Goal: Task Accomplishment & Management: Use online tool/utility

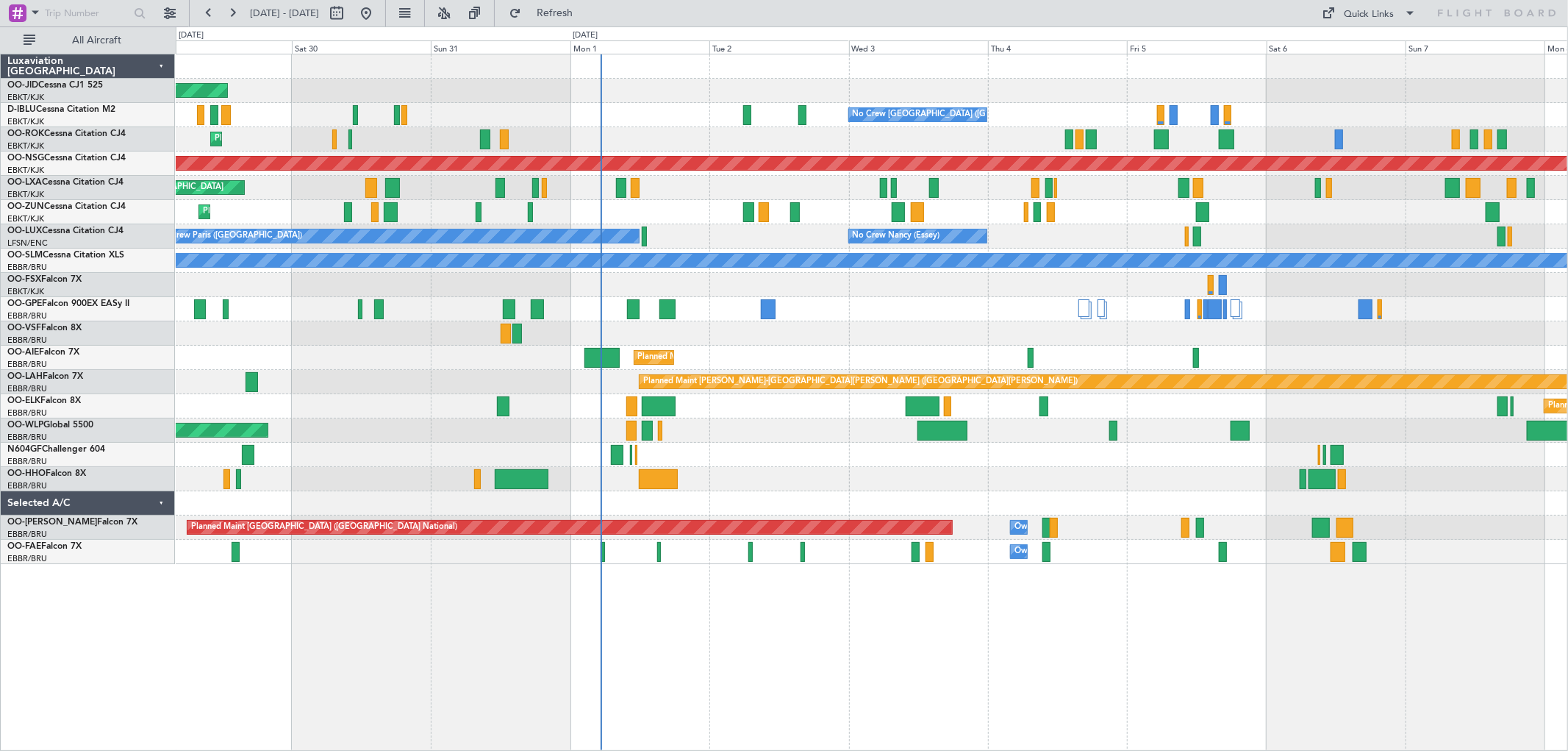
click at [1051, 237] on div "No Crew Paris ([GEOGRAPHIC_DATA]) No Crew [PERSON_NAME] ([PERSON_NAME]) No Crew…" at bounding box center [871, 237] width 1392 height 24
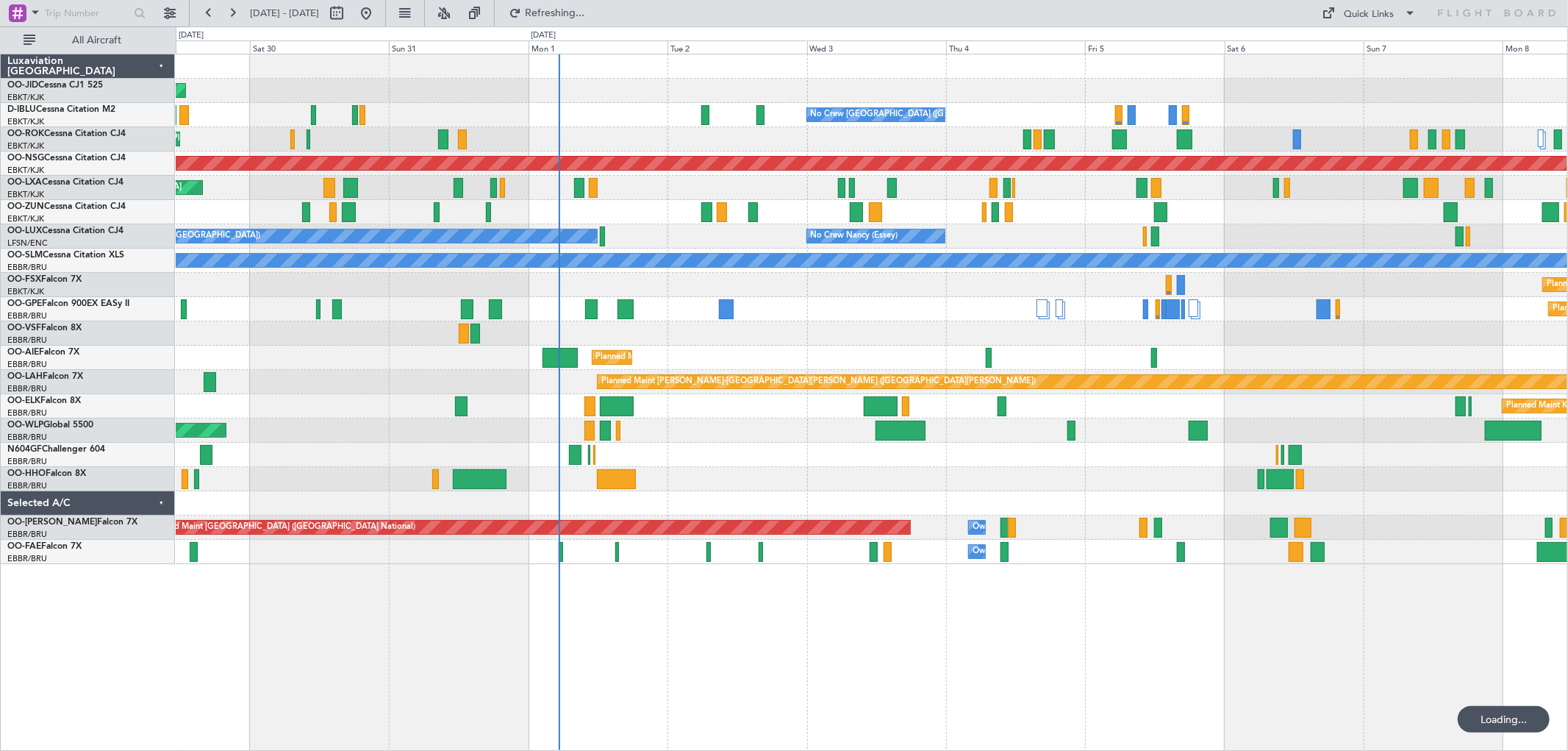
click at [1137, 227] on div "No Crew Paris (Le Bourget) No Crew Nancy (Essey) No Crew Nancy (Essey) Planned …" at bounding box center [871, 237] width 1392 height 24
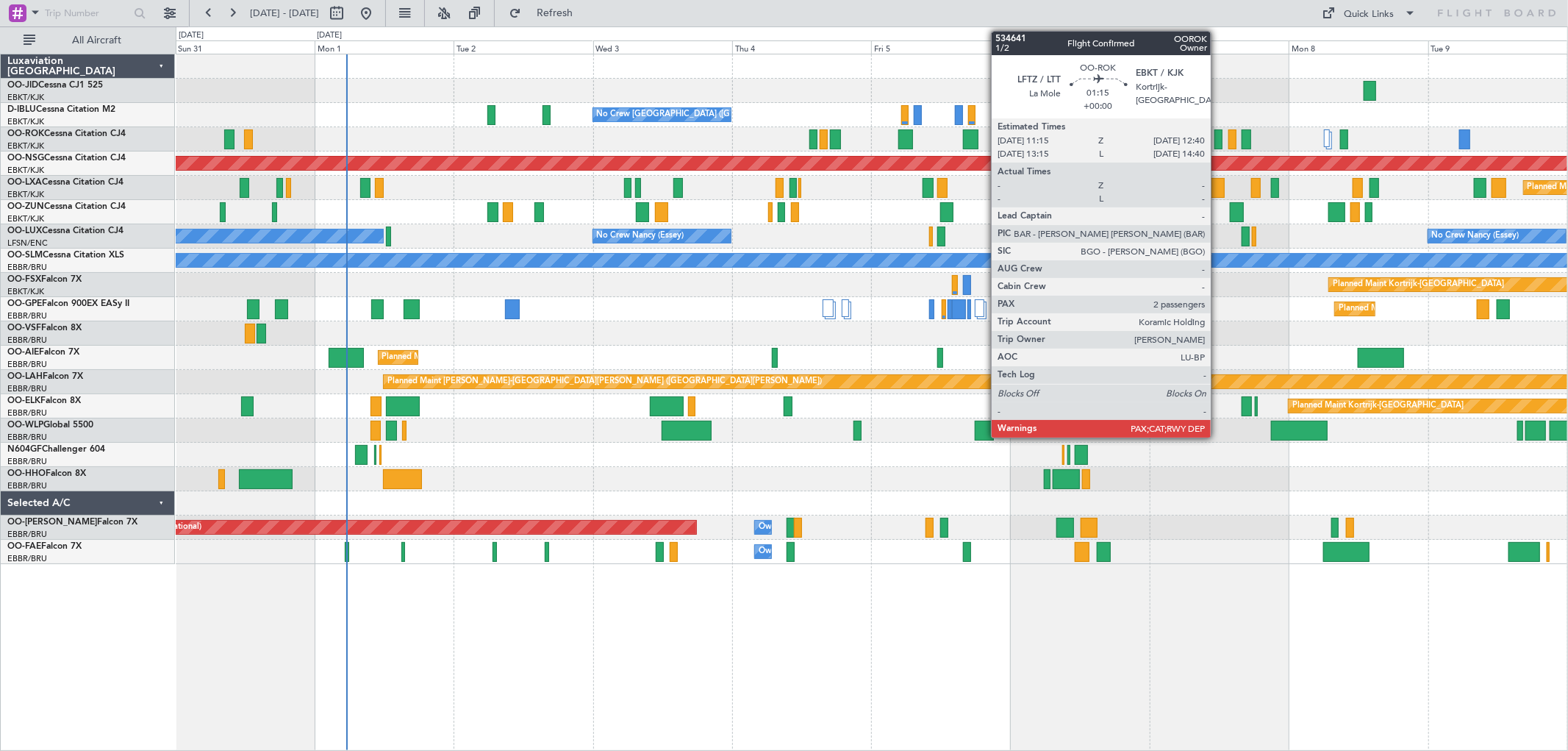
click at [1218, 136] on div at bounding box center [1219, 138] width 9 height 19
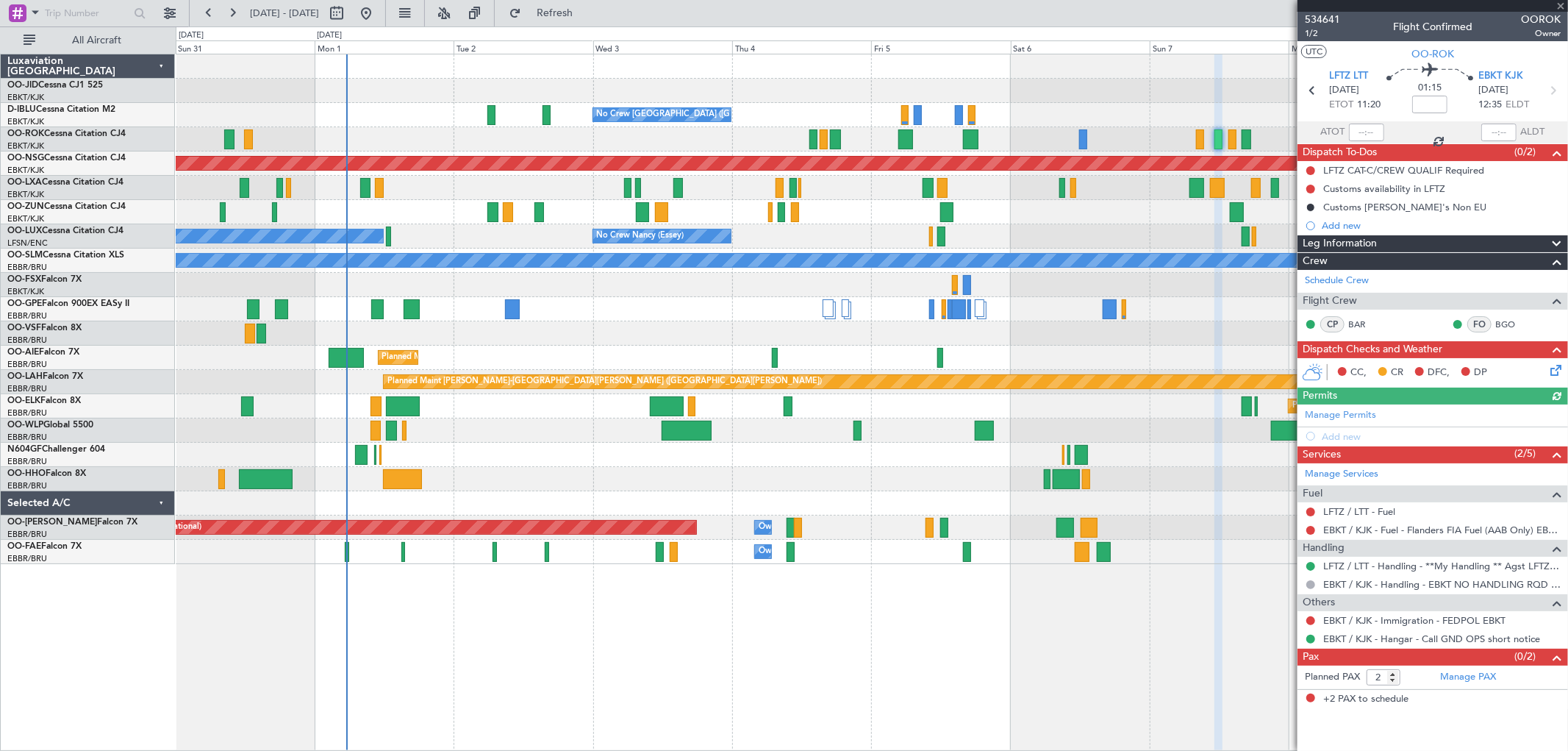
click at [1560, 4] on div at bounding box center [1432, 6] width 270 height 12
click at [1561, 2] on span at bounding box center [1561, 6] width 15 height 13
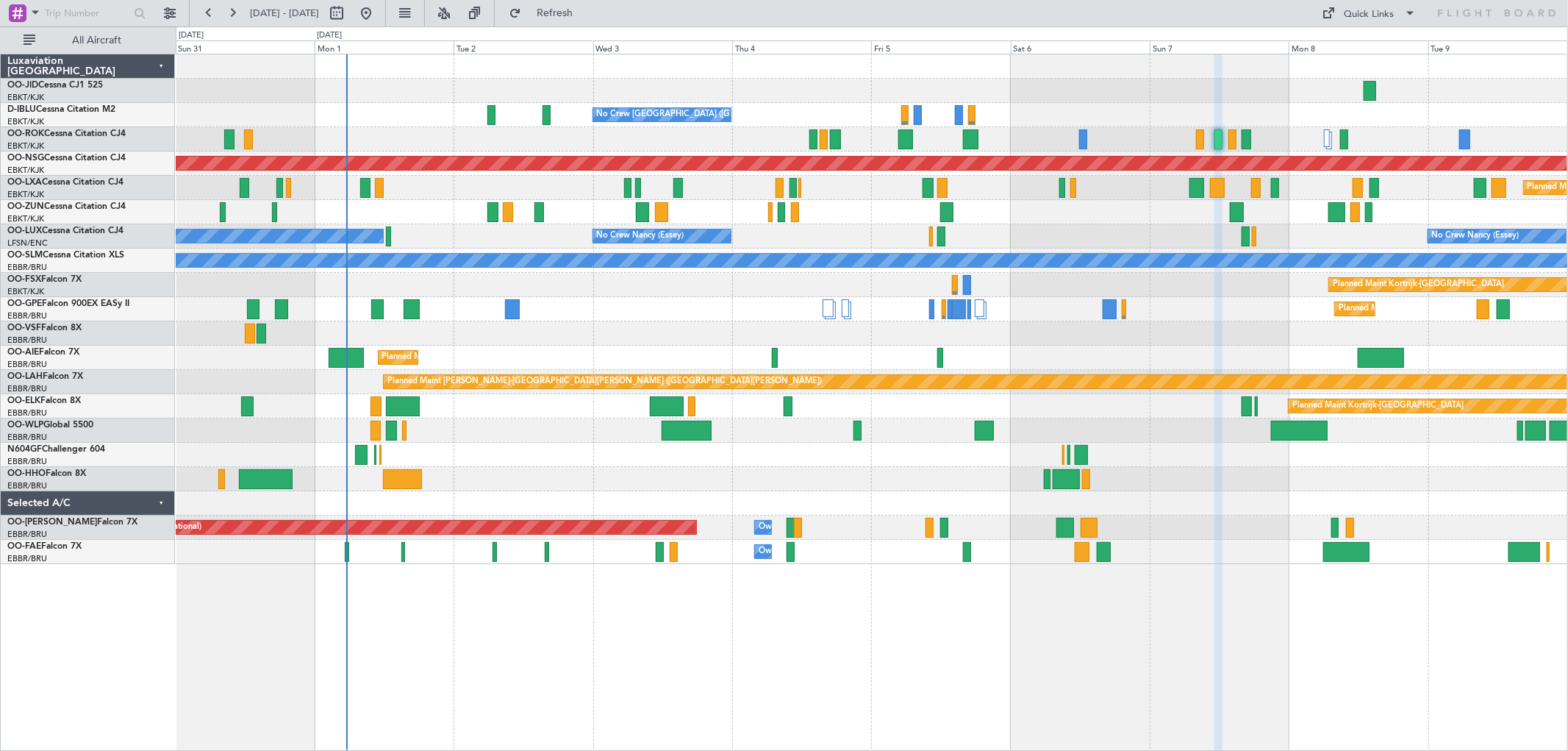
type input "0"
